Goal: Task Accomplishment & Management: Manage account settings

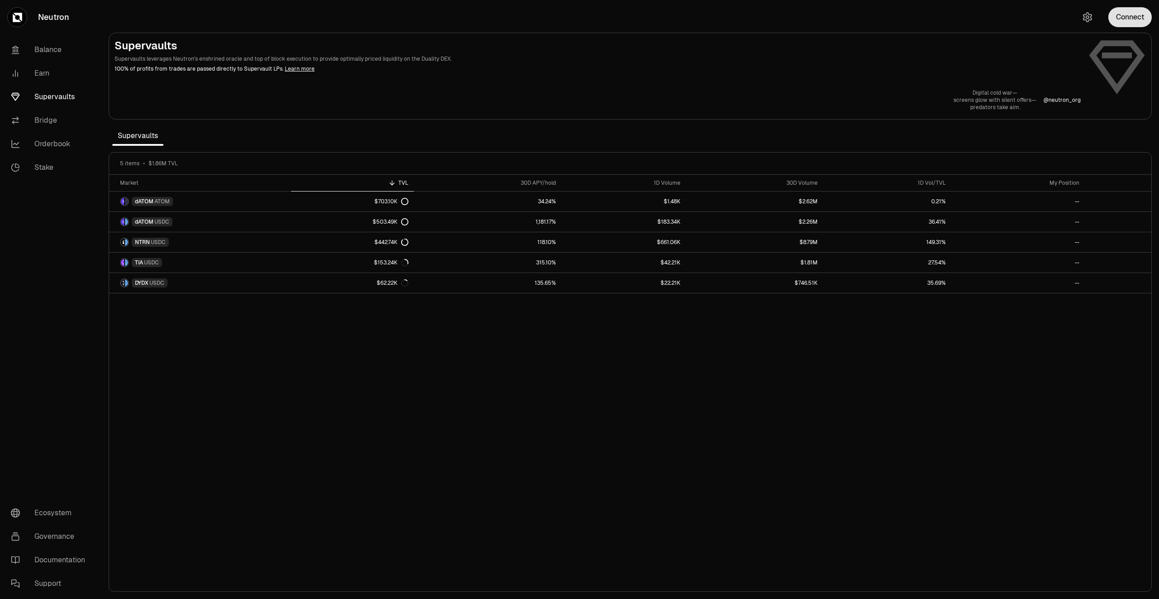
click at [1124, 17] on button "Connect" at bounding box center [1130, 17] width 43 height 20
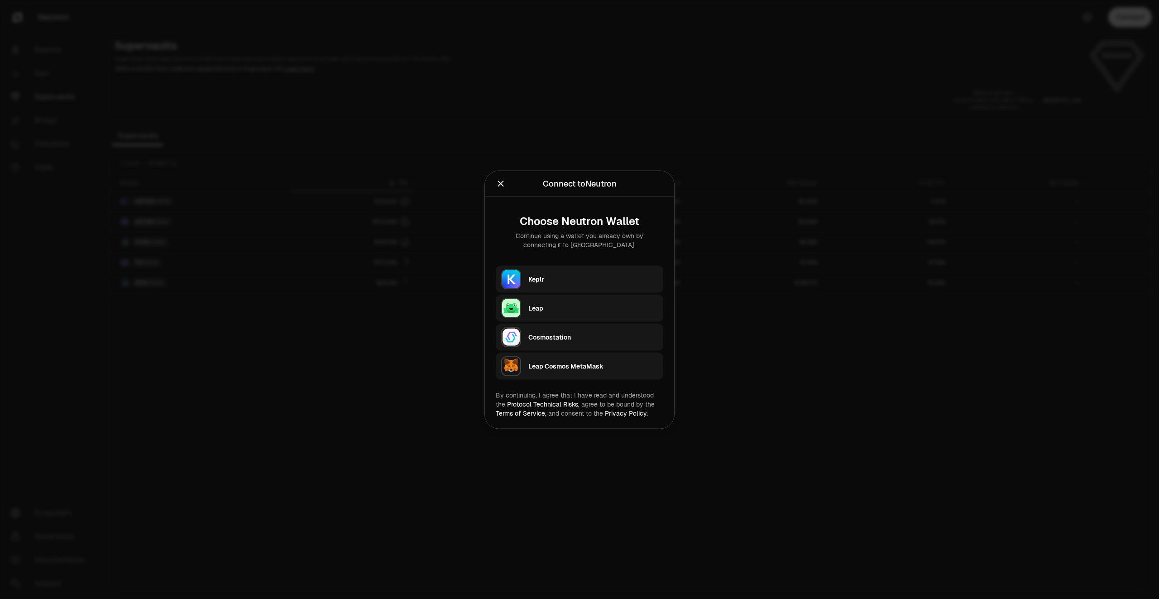
click at [582, 277] on div "Keplr" at bounding box center [594, 278] width 130 height 9
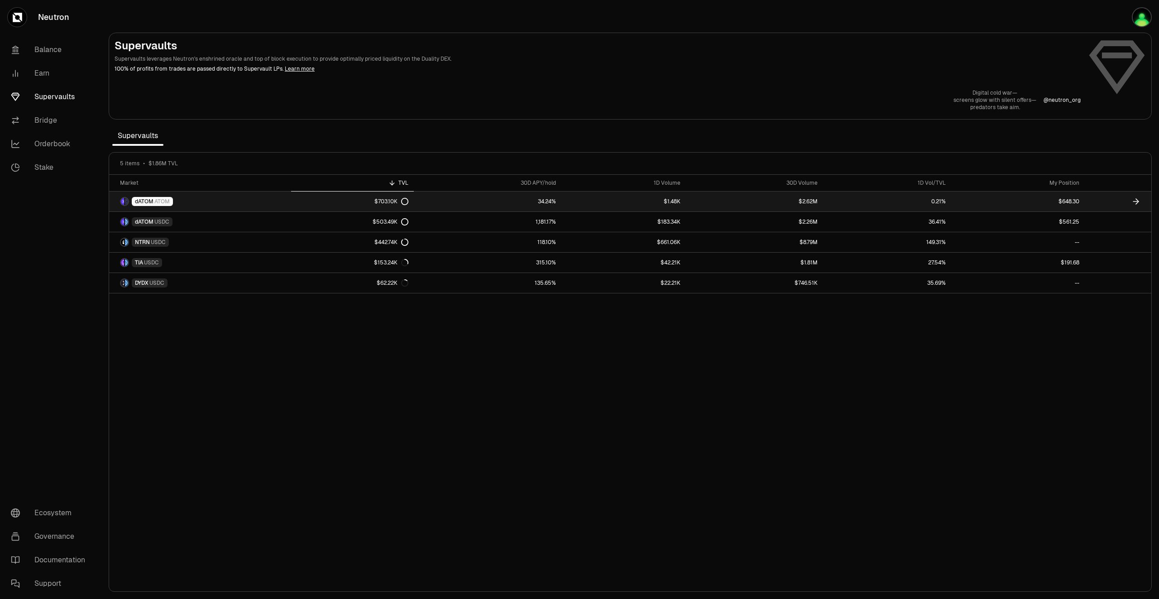
click at [1025, 203] on link "$648.30" at bounding box center [1018, 202] width 133 height 20
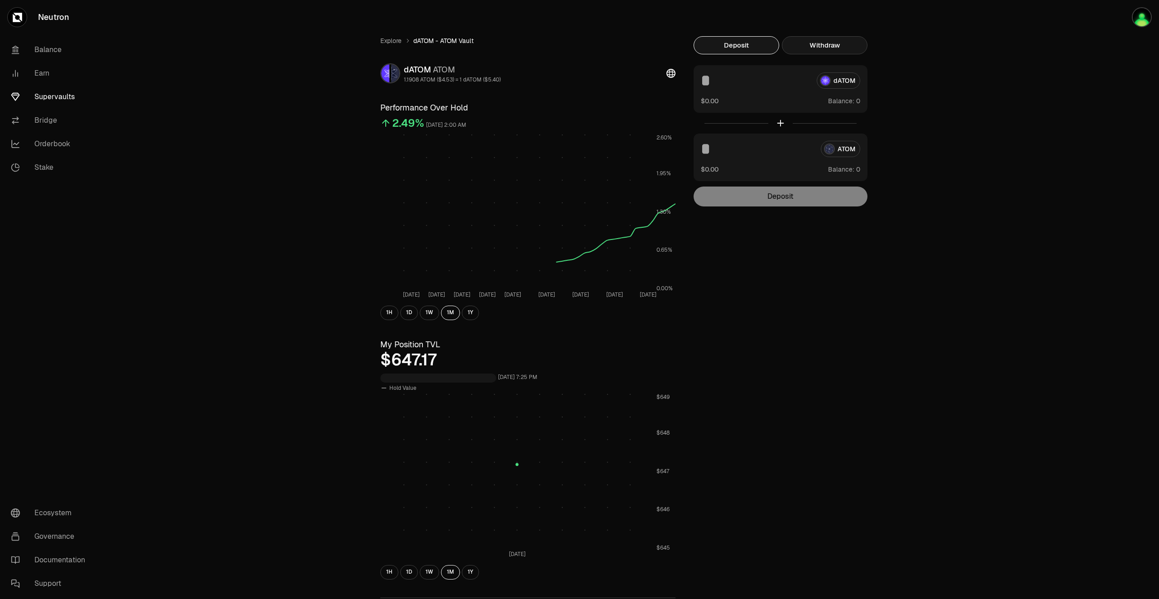
click at [846, 47] on button "Withdraw" at bounding box center [825, 45] width 86 height 18
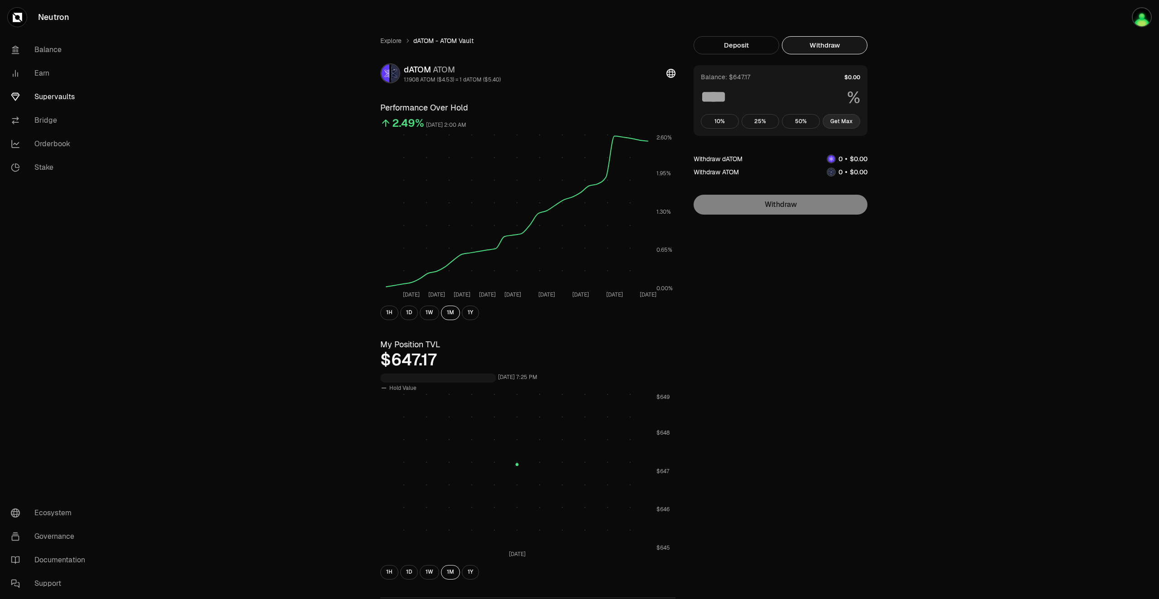
click at [847, 123] on button "Get Max" at bounding box center [842, 121] width 38 height 14
type input "***"
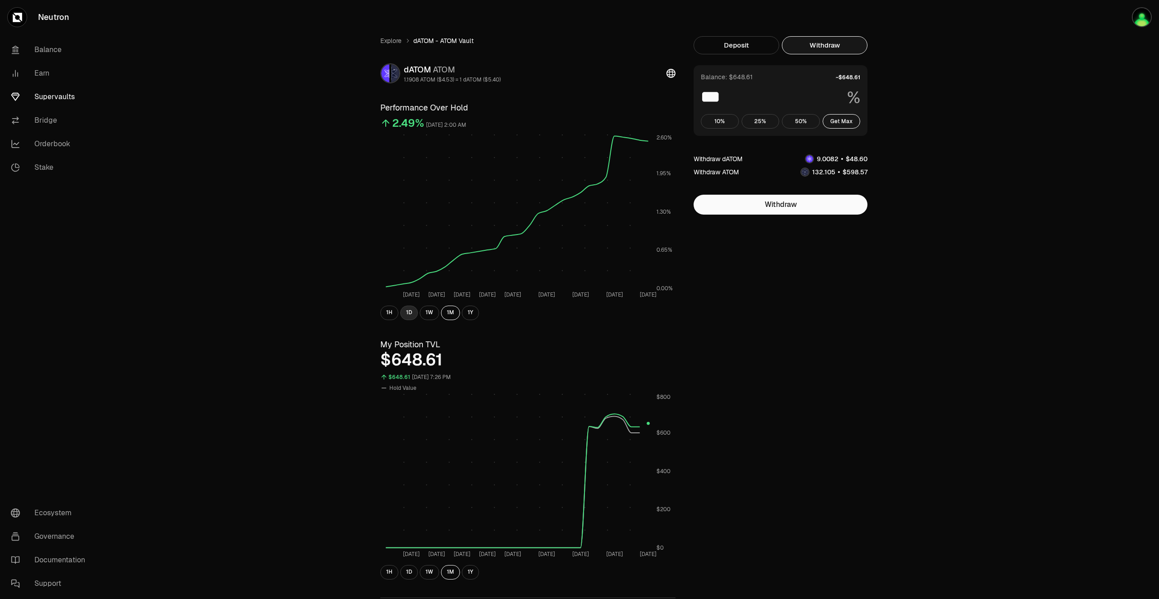
click at [408, 318] on button "1D" at bounding box center [409, 313] width 18 height 14
click at [428, 316] on button "1W" at bounding box center [429, 313] width 19 height 14
